Goal: Task Accomplishment & Management: Use online tool/utility

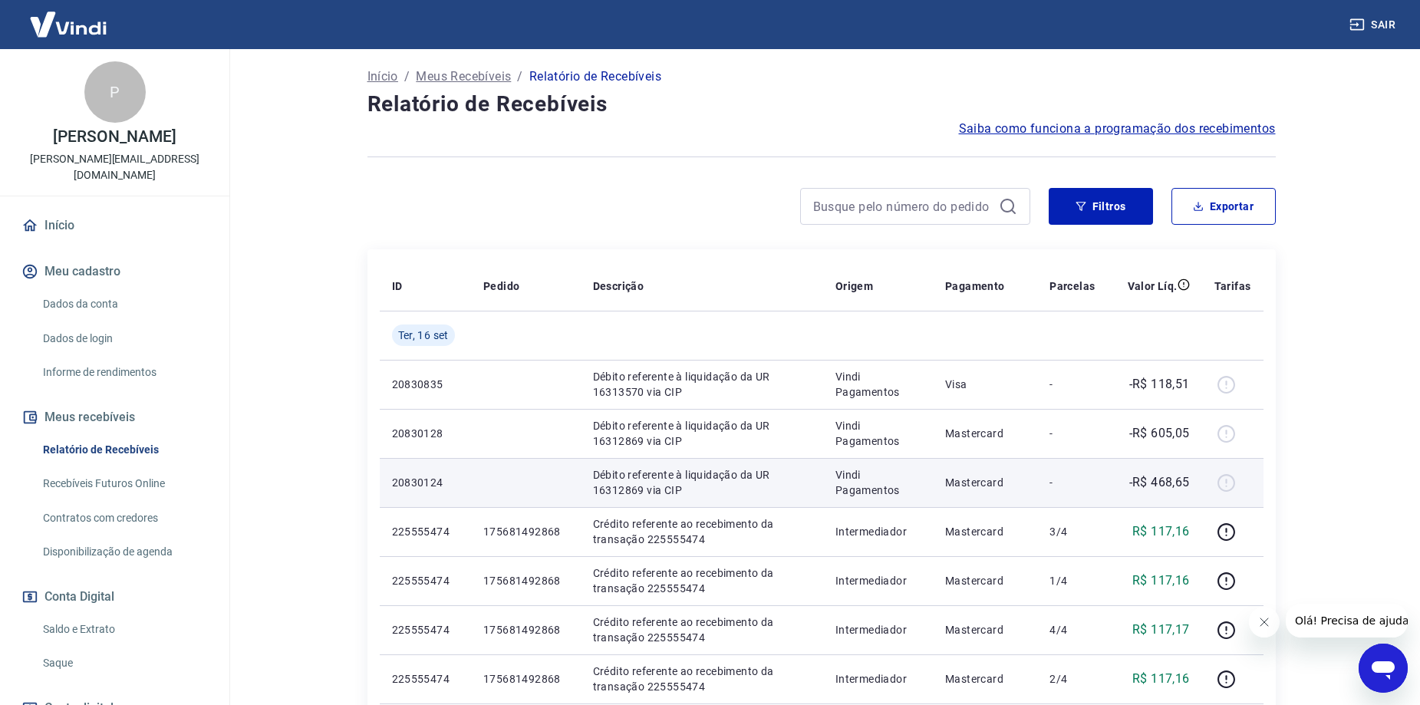
scroll to position [77, 0]
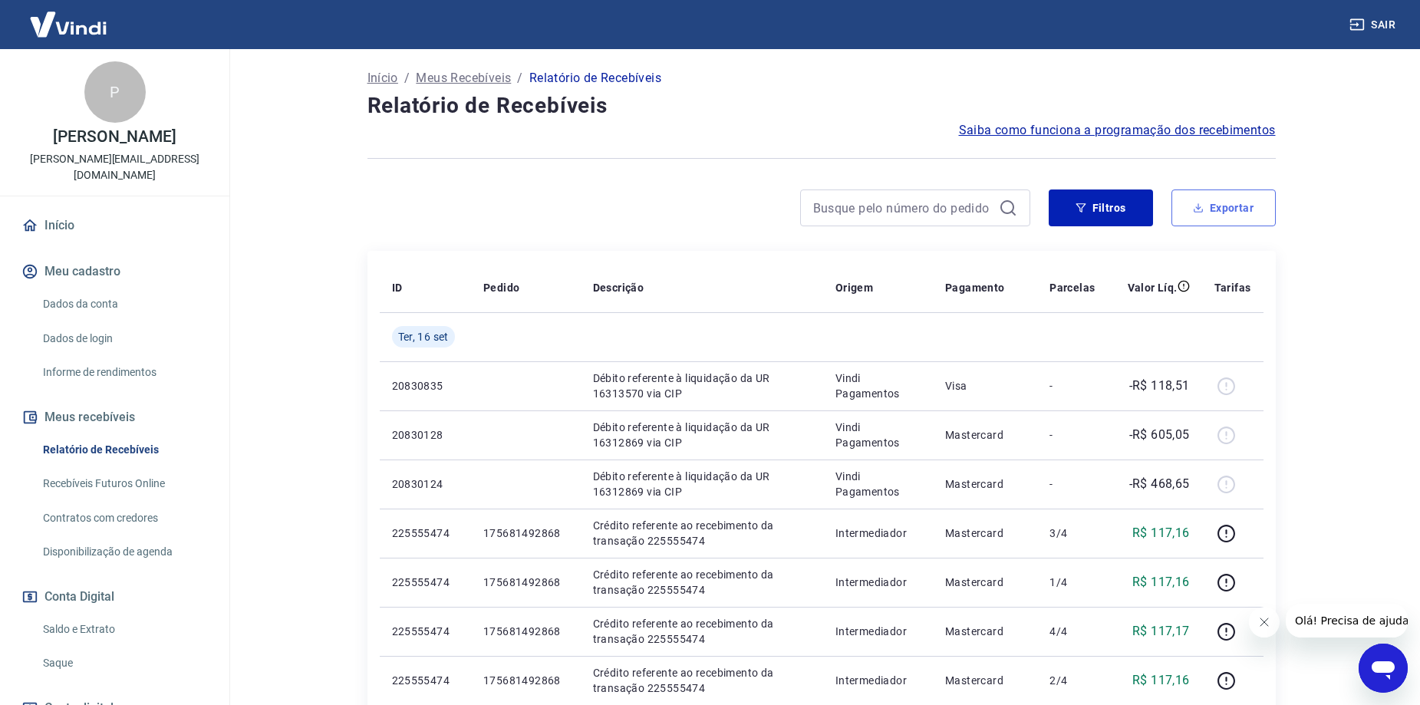
click at [1228, 201] on button "Exportar" at bounding box center [1224, 208] width 104 height 37
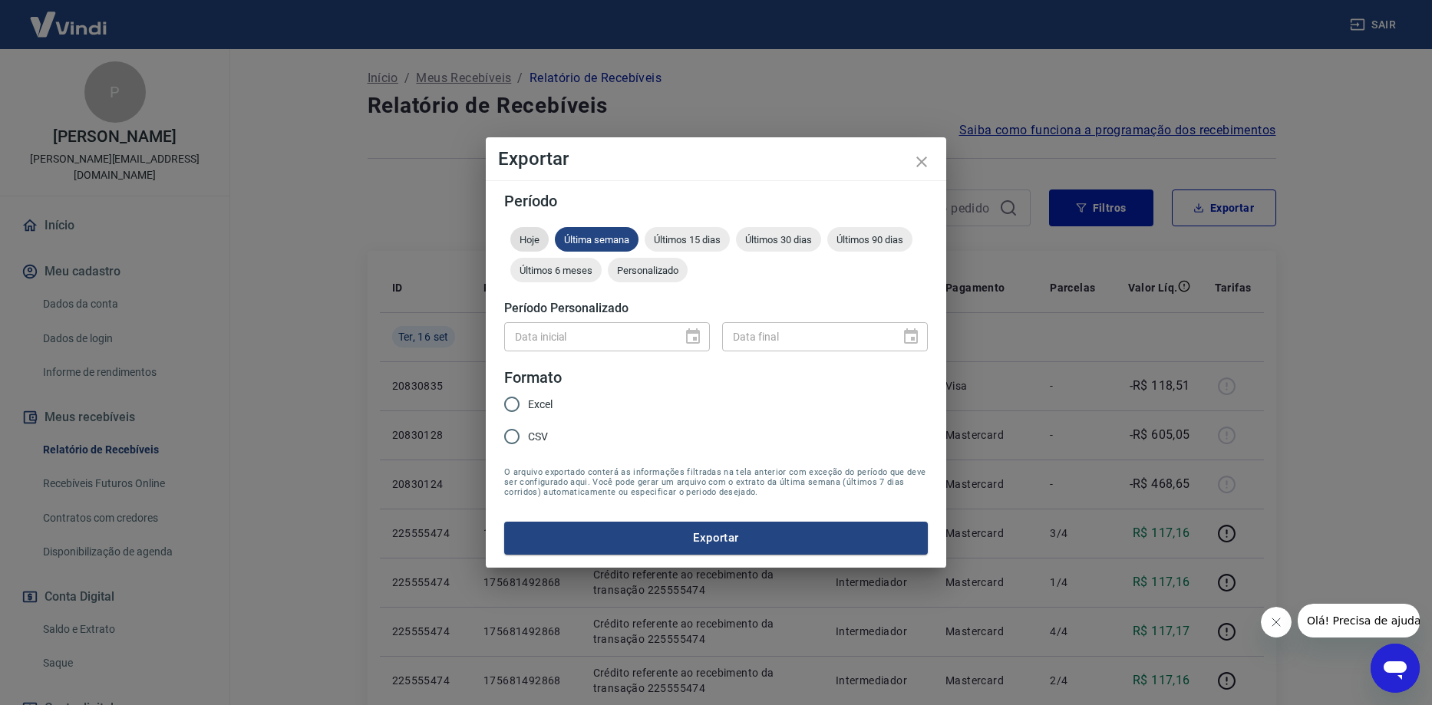
click at [524, 244] on span "Hoje" at bounding box center [529, 240] width 38 height 12
click at [522, 404] on input "Excel" at bounding box center [512, 404] width 32 height 32
radio input "true"
click at [608, 534] on button "Exportar" at bounding box center [716, 538] width 424 height 32
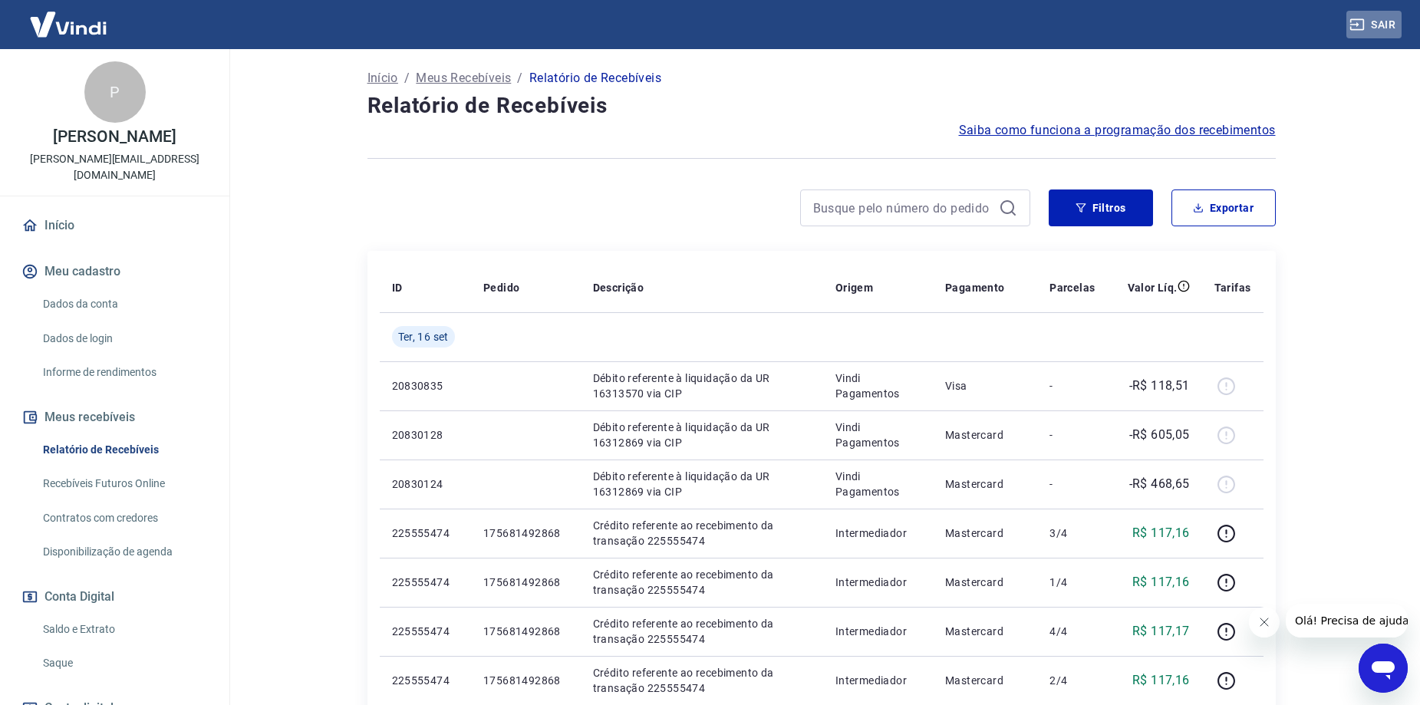
click at [1375, 18] on button "Sair" at bounding box center [1374, 25] width 55 height 28
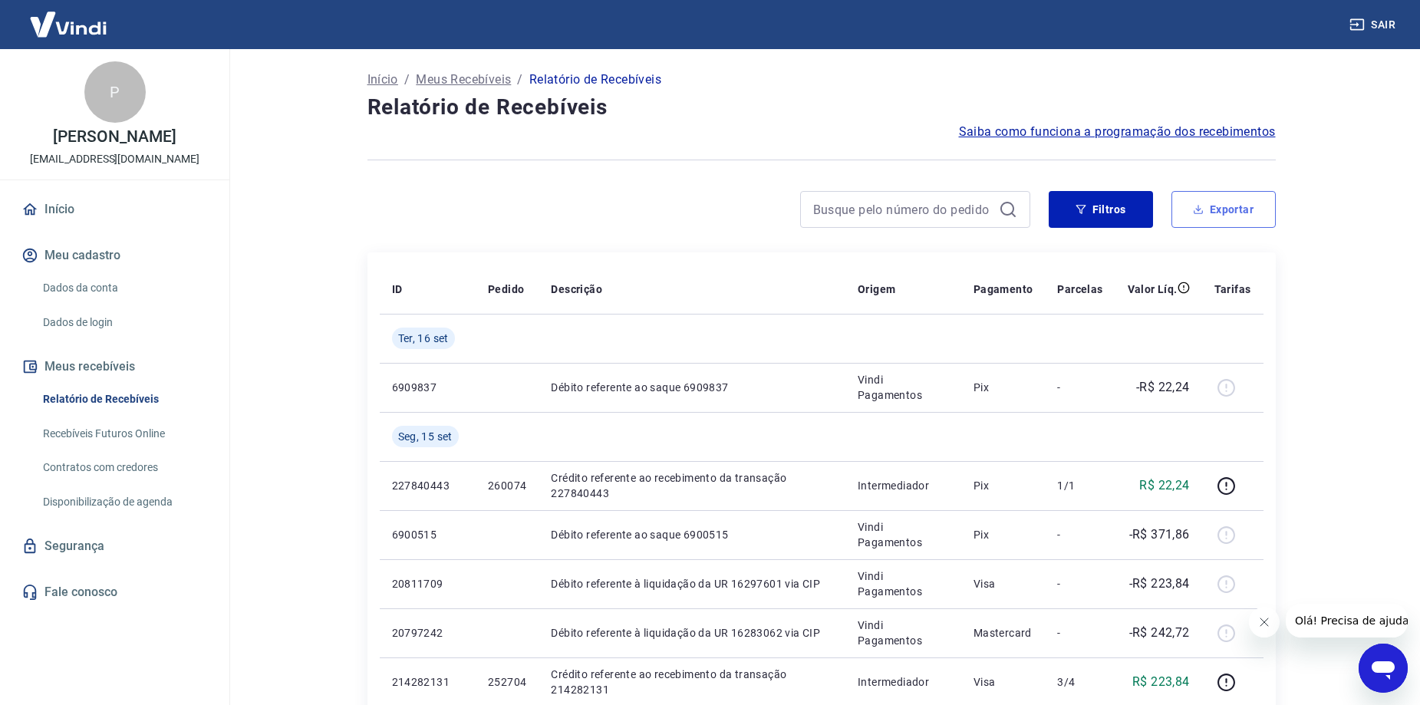
click at [1226, 205] on button "Exportar" at bounding box center [1224, 209] width 104 height 37
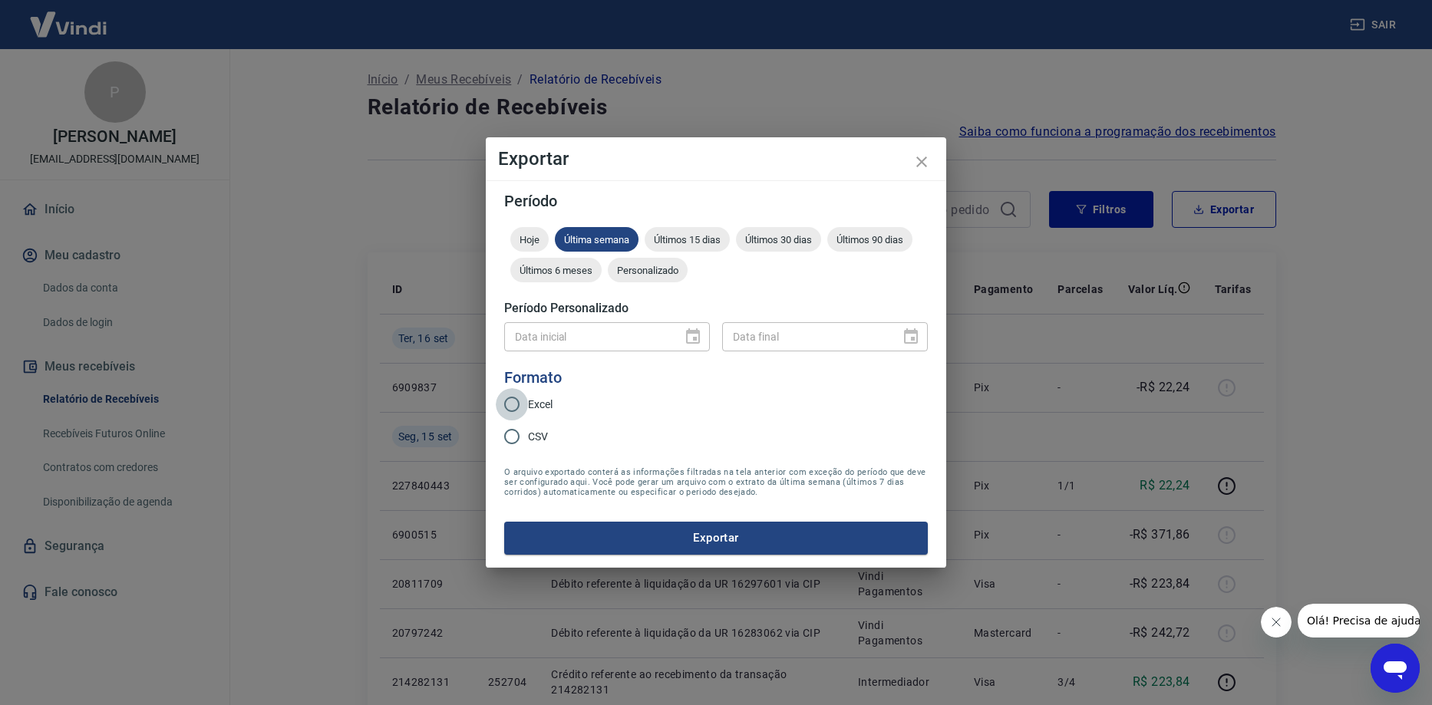
click at [511, 399] on input "Excel" at bounding box center [512, 404] width 32 height 32
radio input "true"
click at [604, 534] on button "Exportar" at bounding box center [716, 538] width 424 height 32
